Goal: Task Accomplishment & Management: Complete application form

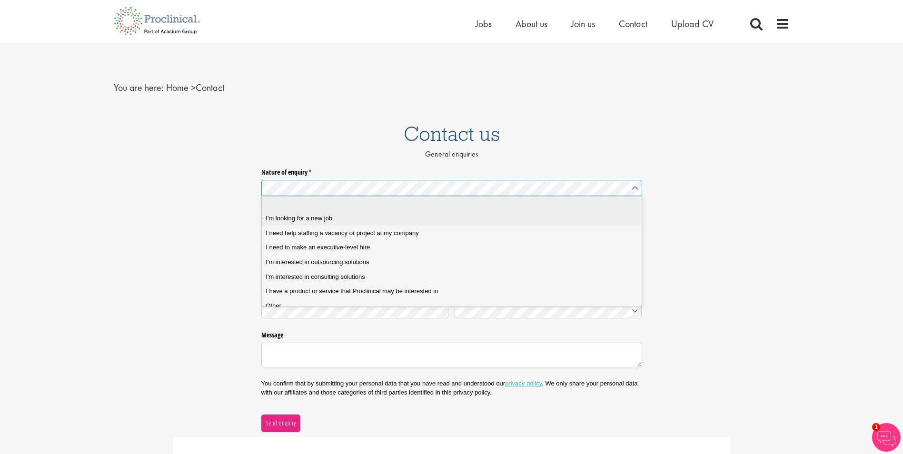
click at [341, 219] on div "I'm looking for a new job" at bounding box center [455, 218] width 379 height 9
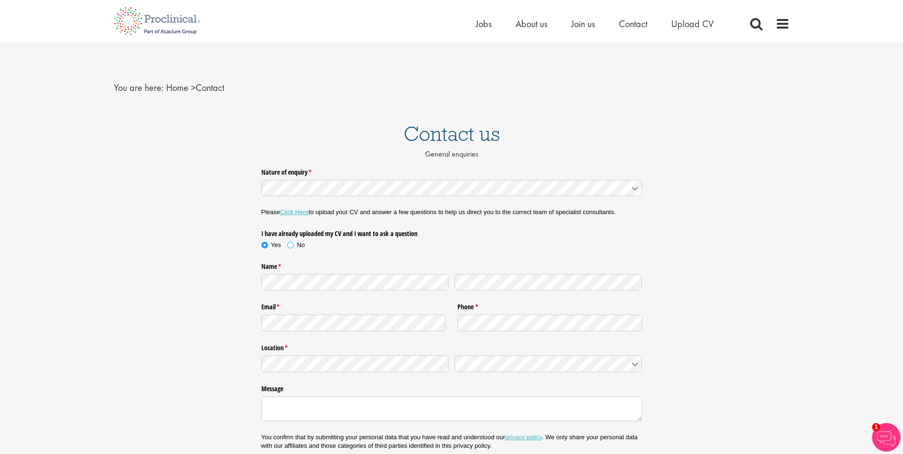
click at [292, 244] on span at bounding box center [291, 245] width 10 height 10
click at [414, 350] on legend "Location * (required)" at bounding box center [451, 346] width 381 height 12
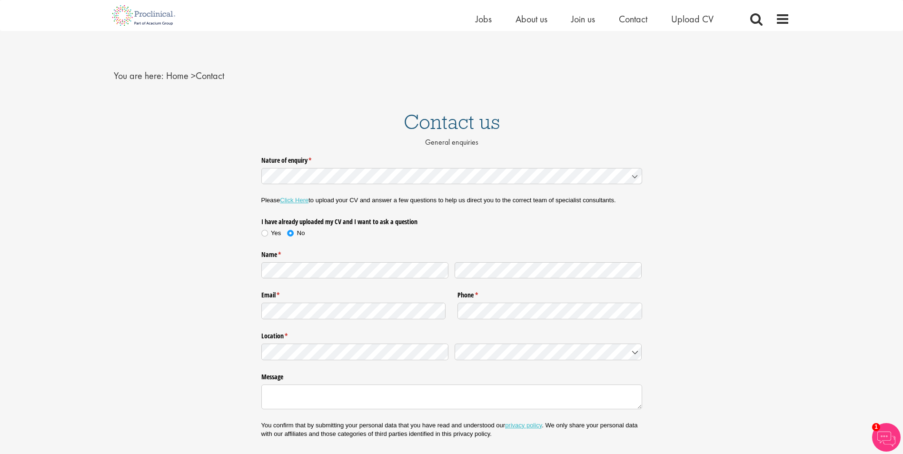
scroll to position [175, 0]
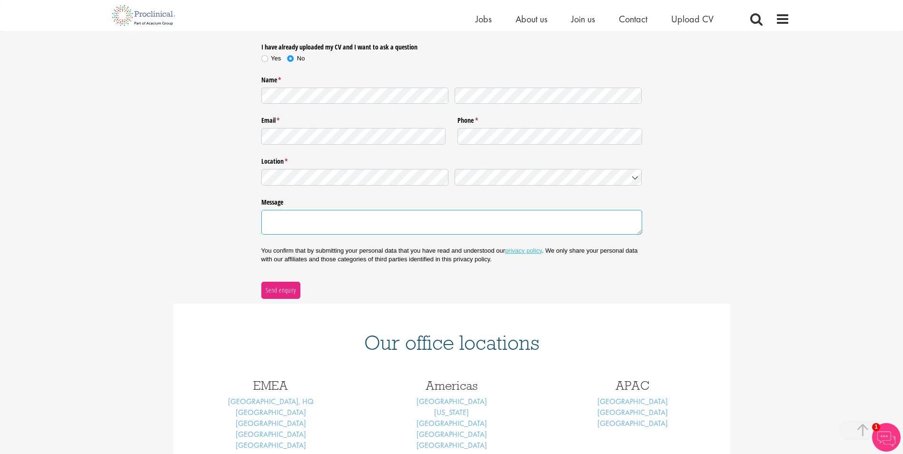
click at [416, 217] on textarea "Message" at bounding box center [451, 222] width 381 height 25
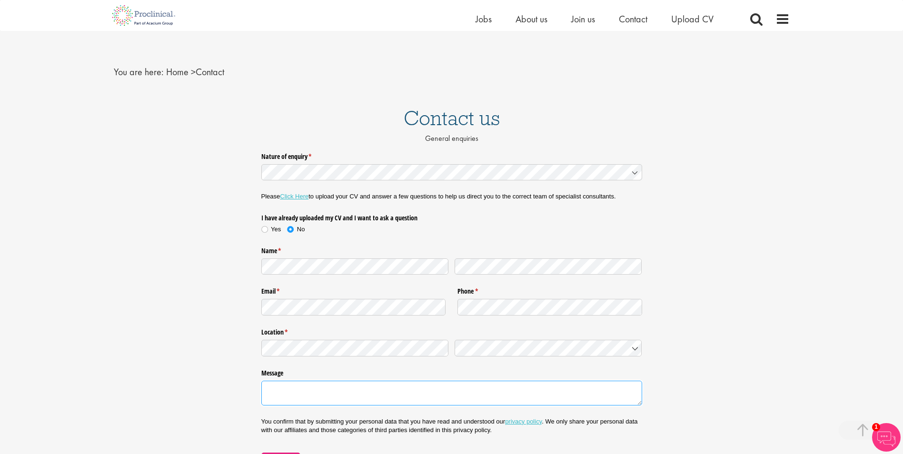
scroll to position [0, 0]
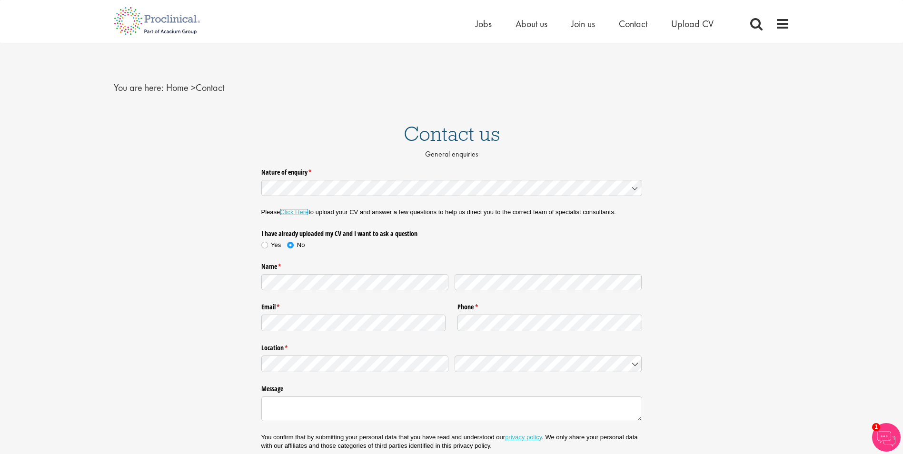
click at [290, 211] on link "Click Here" at bounding box center [294, 211] width 29 height 7
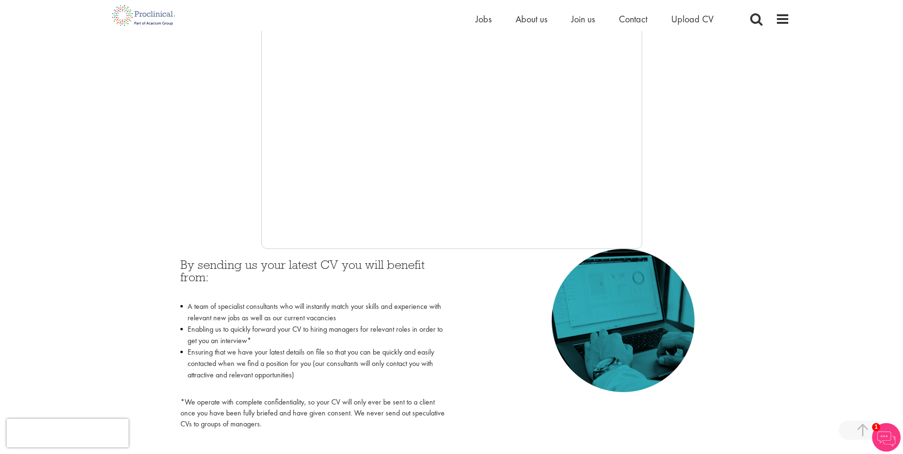
scroll to position [175, 0]
